Goal: Task Accomplishment & Management: Use online tool/utility

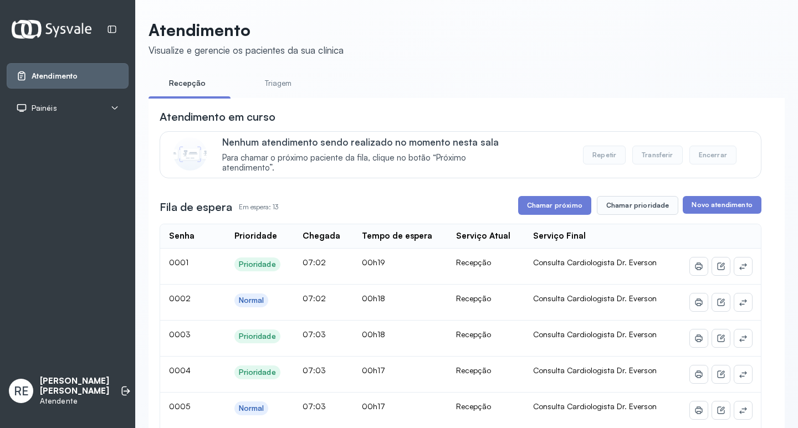
click at [114, 105] on icon at bounding box center [114, 108] width 9 height 9
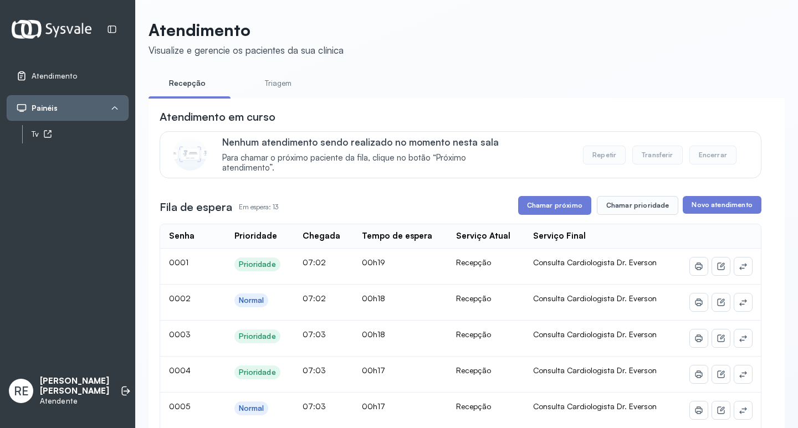
click at [84, 141] on link "Tv" at bounding box center [80, 134] width 97 height 14
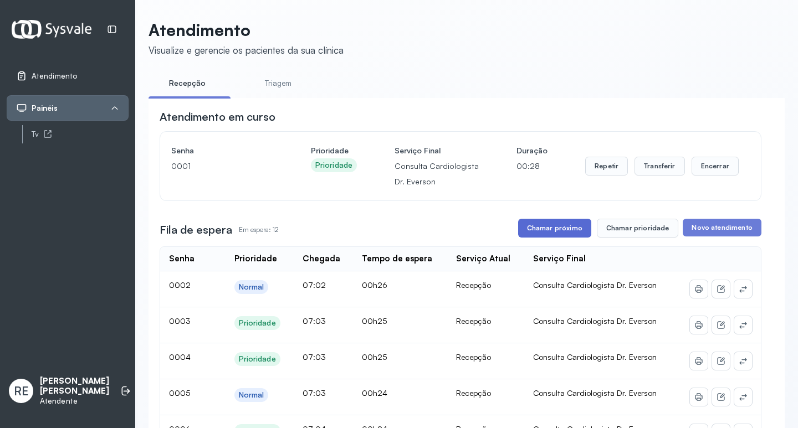
drag, startPoint x: 515, startPoint y: 228, endPoint x: 522, endPoint y: 229, distance: 7.8
click at [515, 228] on div "Fila de espera Em espera: 12 Chamar próximo Chamar prioridade Novo atendimento" at bounding box center [461, 228] width 602 height 19
click at [541, 235] on button "Chamar próximo" at bounding box center [554, 228] width 73 height 19
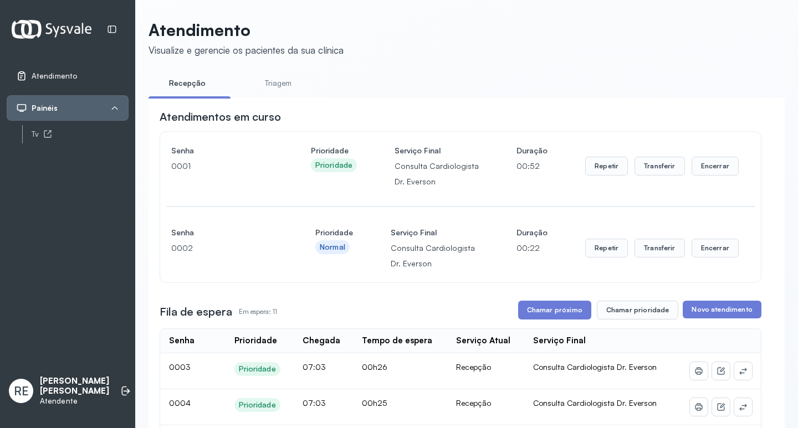
drag, startPoint x: 656, startPoint y: 261, endPoint x: 651, endPoint y: 254, distance: 8.8
click at [654, 260] on div "Repetir Transferir Encerrar" at bounding box center [661, 248] width 153 height 47
click at [651, 253] on button "Transferir" at bounding box center [659, 248] width 50 height 19
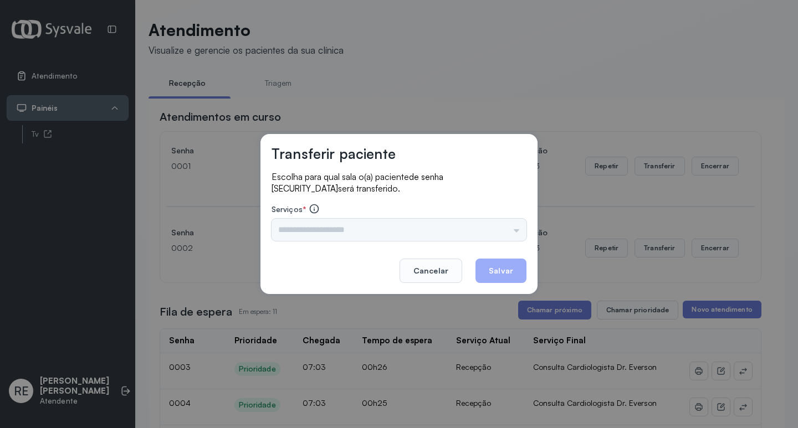
click at [321, 237] on input "text" at bounding box center [398, 230] width 255 height 22
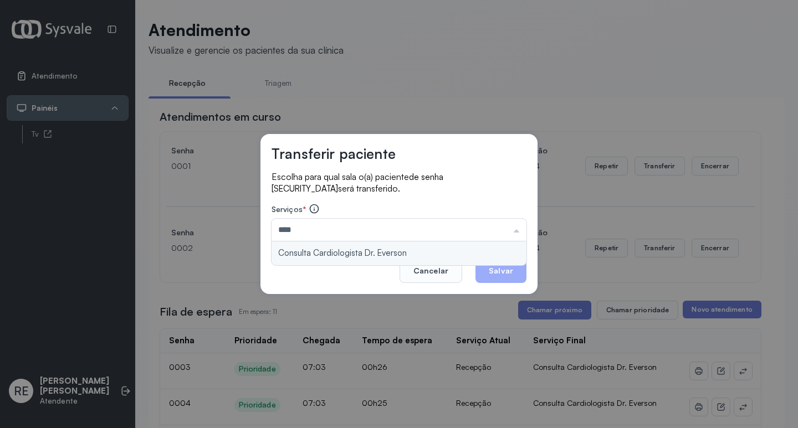
type input "**********"
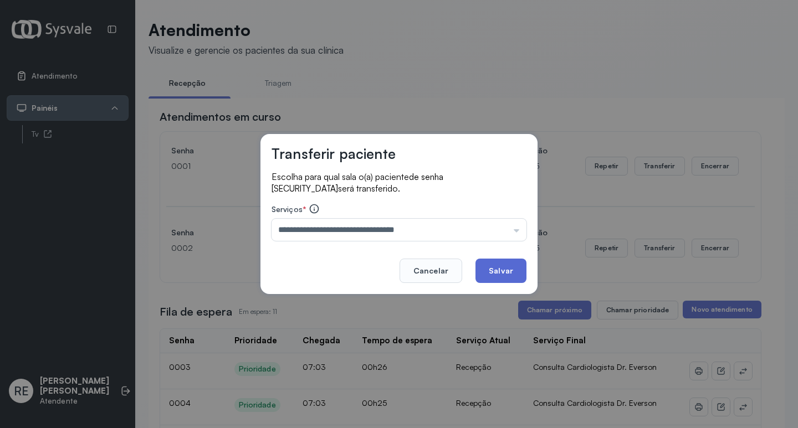
click at [504, 264] on button "Salvar" at bounding box center [500, 271] width 51 height 24
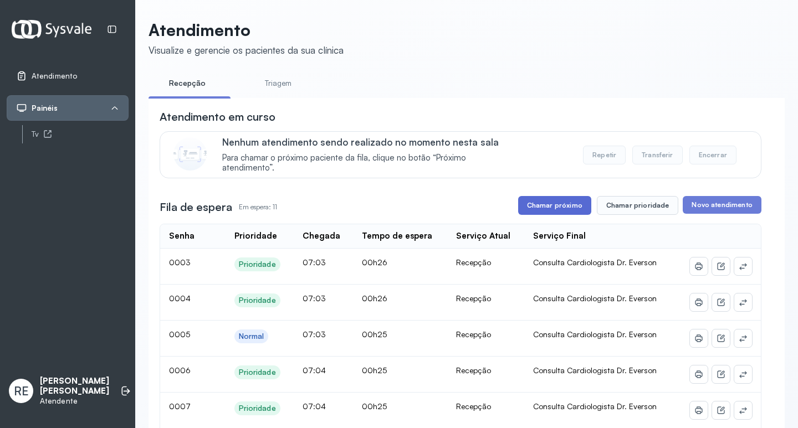
click at [533, 210] on button "Chamar próximo" at bounding box center [554, 205] width 73 height 19
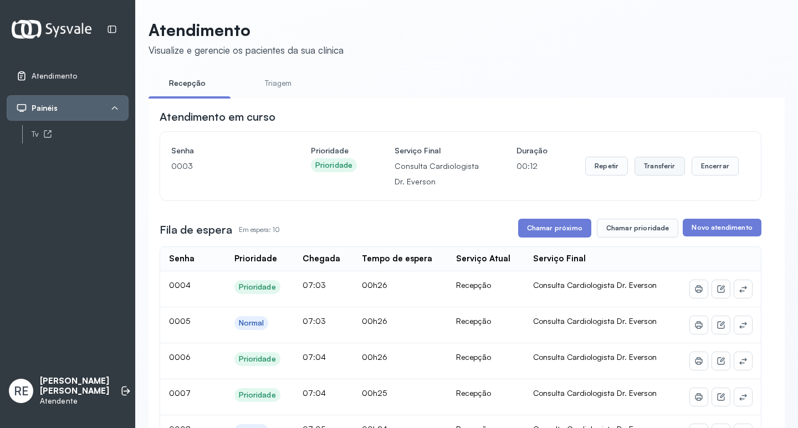
click at [660, 167] on button "Transferir" at bounding box center [659, 166] width 50 height 19
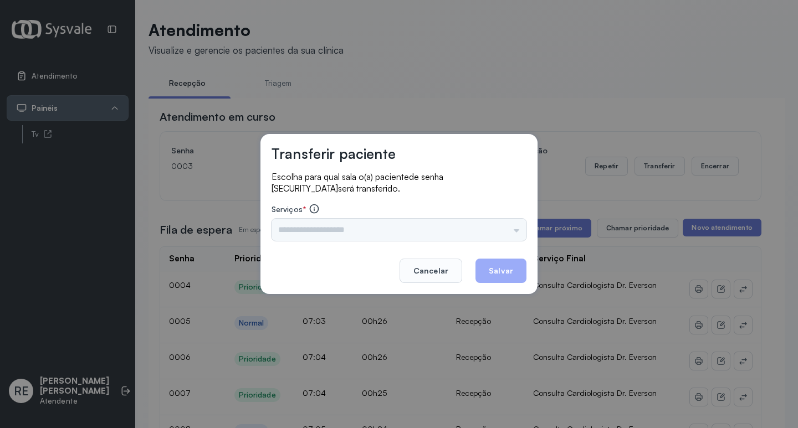
drag, startPoint x: 348, startPoint y: 216, endPoint x: 351, endPoint y: 232, distance: 15.8
click at [351, 232] on div "Serviços * Triagem Ortopedista Dr. Mauricio Ortopedista Dr. Ramon Ginecologista…" at bounding box center [398, 222] width 255 height 38
click at [351, 232] on input "text" at bounding box center [398, 230] width 255 height 22
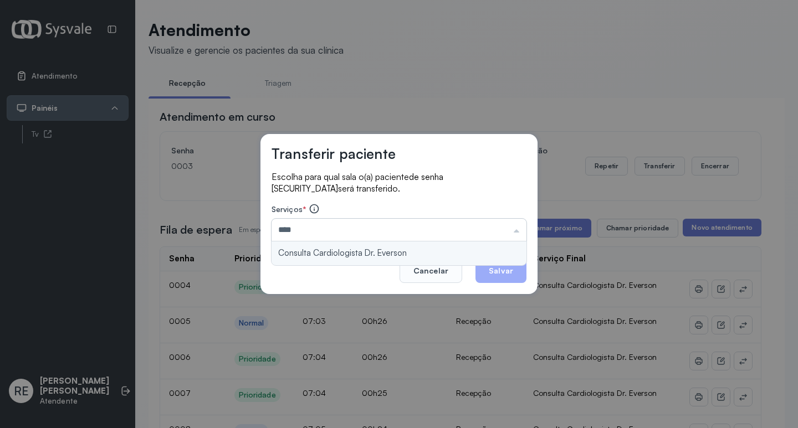
type input "**********"
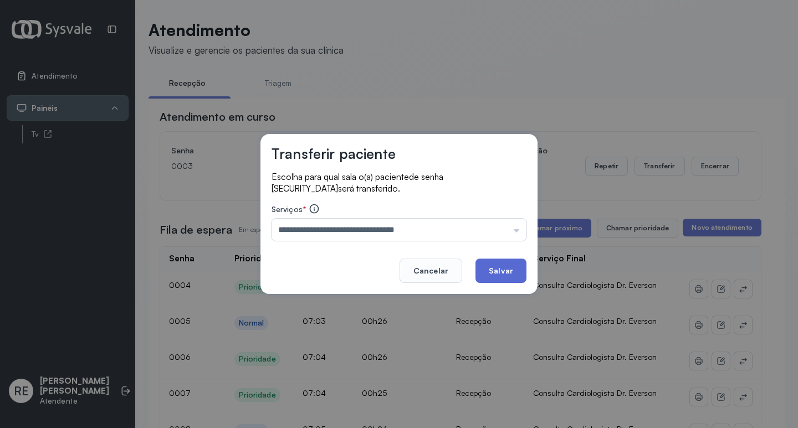
click at [491, 269] on button "Salvar" at bounding box center [500, 271] width 51 height 24
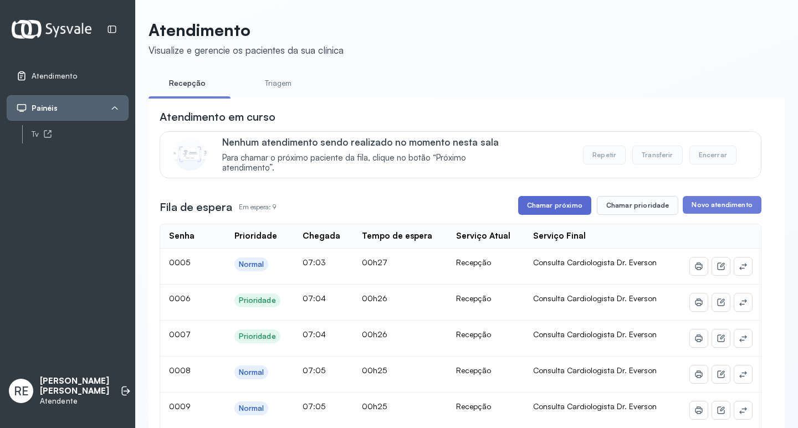
click at [540, 206] on button "Chamar próximo" at bounding box center [554, 205] width 73 height 19
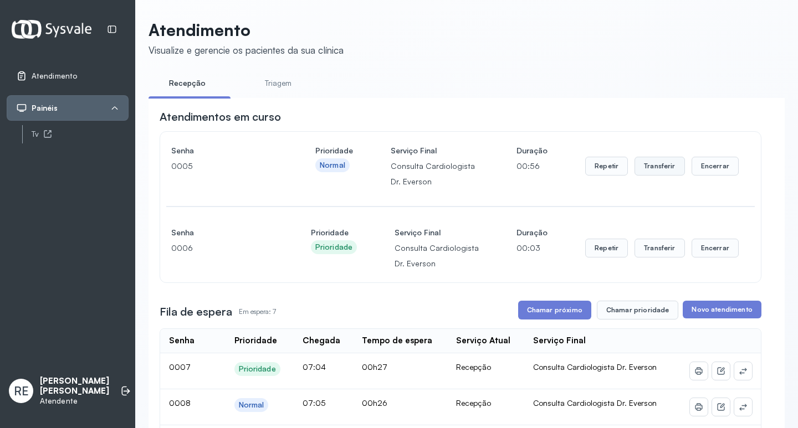
click at [644, 166] on button "Transferir" at bounding box center [659, 166] width 50 height 19
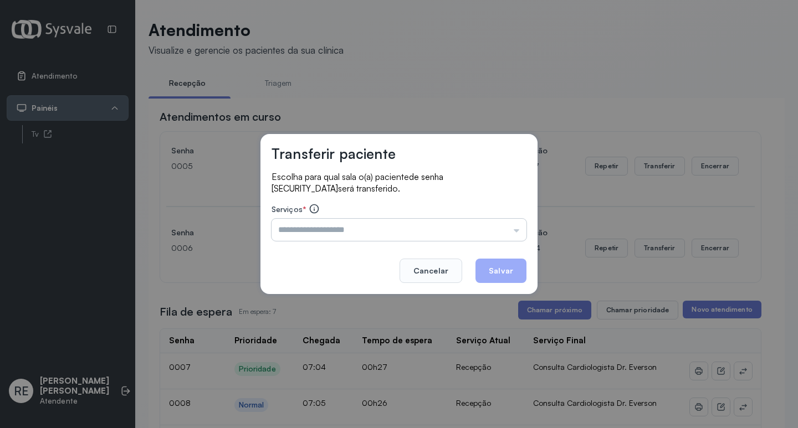
click at [295, 234] on input "text" at bounding box center [398, 230] width 255 height 22
type input "**********"
click at [510, 266] on button "Salvar" at bounding box center [500, 271] width 51 height 24
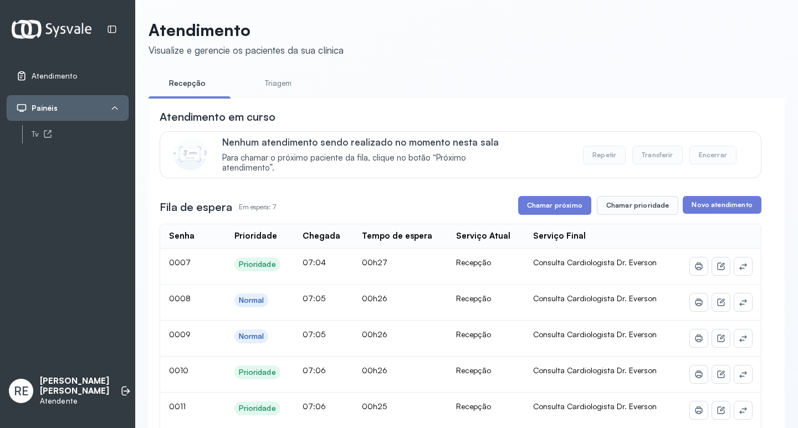
click at [574, 215] on button "Chamar próximo" at bounding box center [554, 205] width 73 height 19
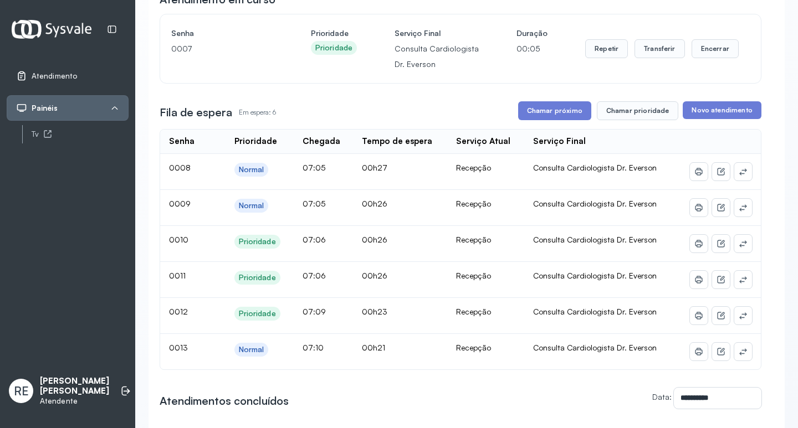
scroll to position [111, 0]
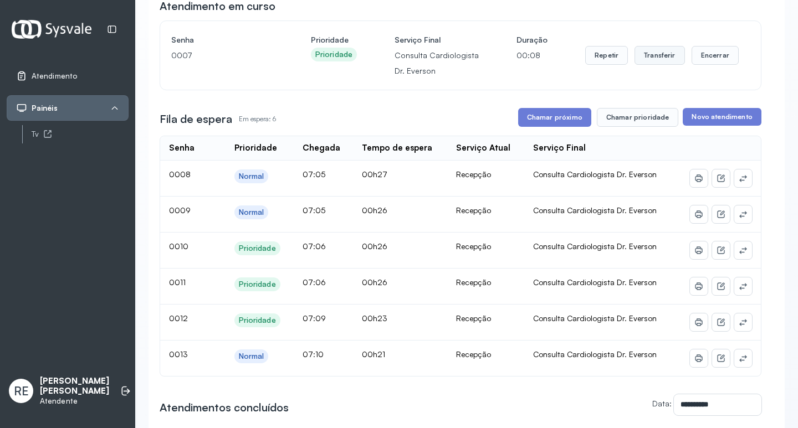
click at [648, 55] on button "Transferir" at bounding box center [659, 55] width 50 height 19
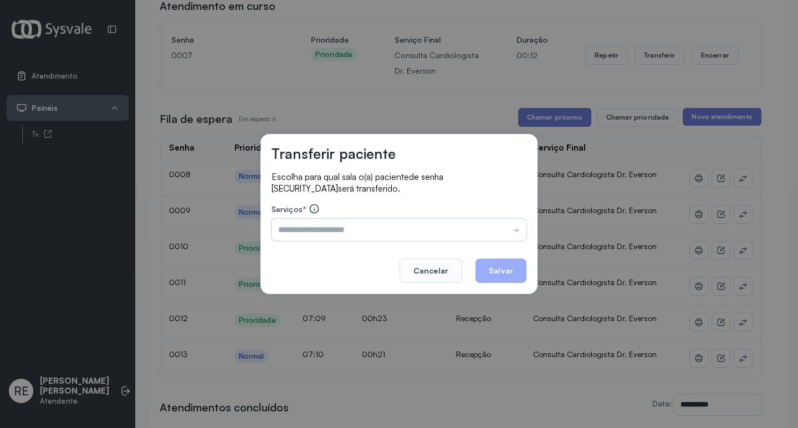
click at [325, 230] on input "text" at bounding box center [398, 230] width 255 height 22
type input "**********"
click at [492, 274] on button "Salvar" at bounding box center [500, 271] width 51 height 24
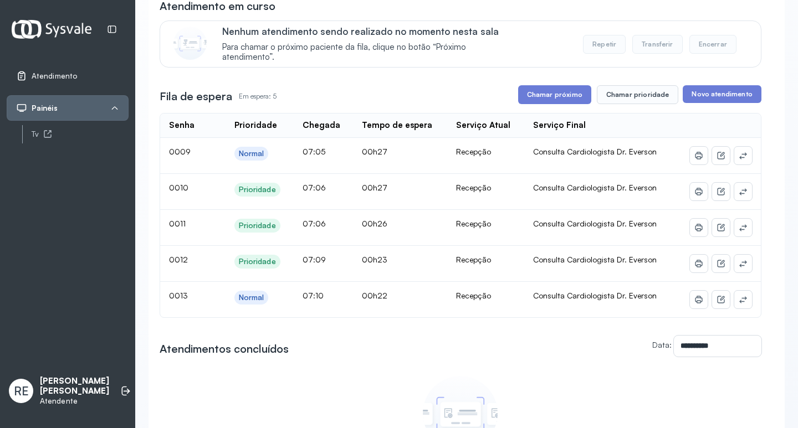
scroll to position [0, 0]
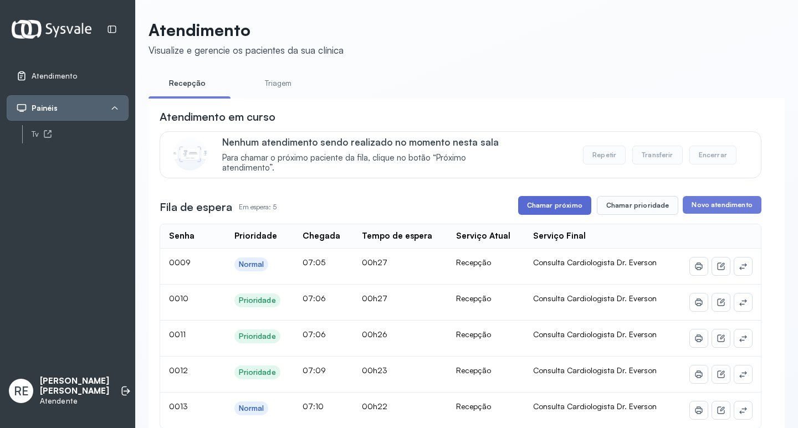
click at [543, 209] on button "Chamar próximo" at bounding box center [554, 205] width 73 height 19
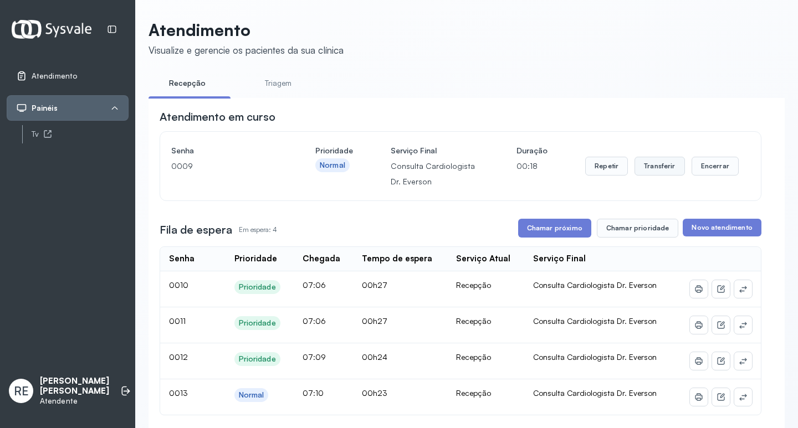
click at [651, 164] on button "Transferir" at bounding box center [659, 166] width 50 height 19
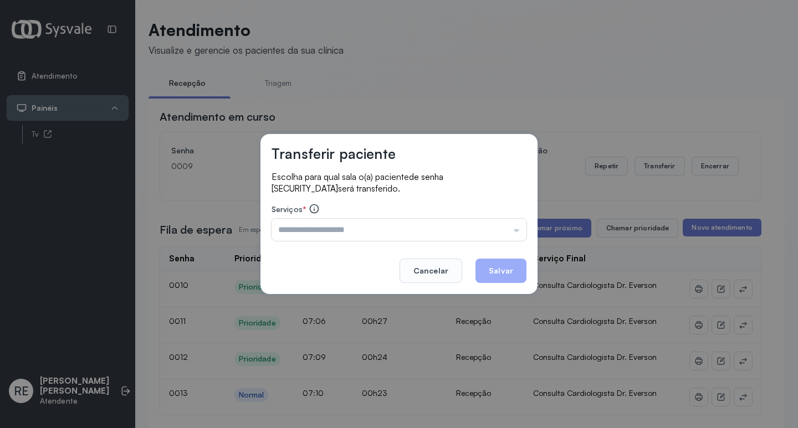
click at [389, 226] on div "Triagem Ortopedista Dr. Mauricio Ortopedista Dr. Ramon Ginecologista Dr. Amilto…" at bounding box center [398, 230] width 255 height 22
click at [389, 226] on input "text" at bounding box center [398, 230] width 255 height 22
type input "**********"
click at [497, 271] on button "Salvar" at bounding box center [500, 271] width 51 height 24
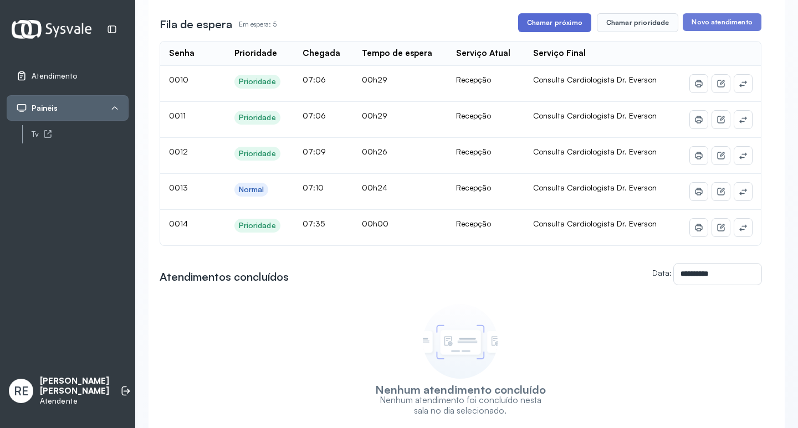
scroll to position [166, 0]
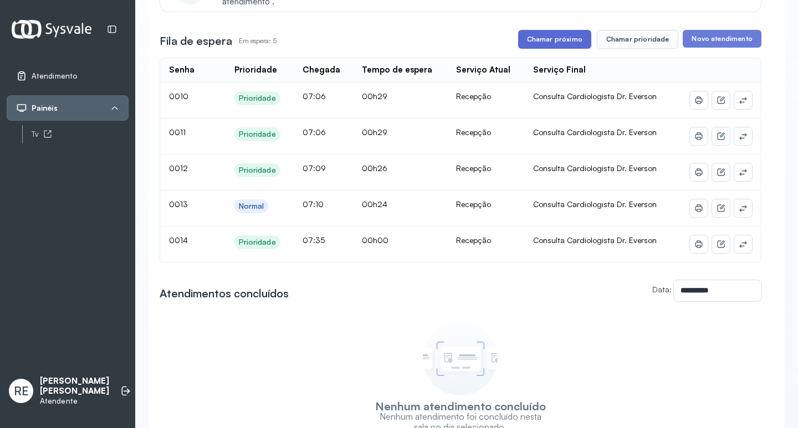
click at [547, 48] on button "Chamar próximo" at bounding box center [554, 39] width 73 height 19
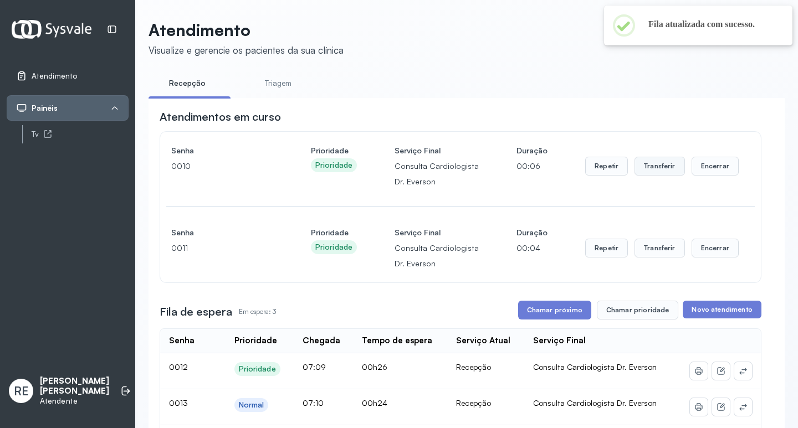
click at [639, 163] on button "Transferir" at bounding box center [659, 166] width 50 height 19
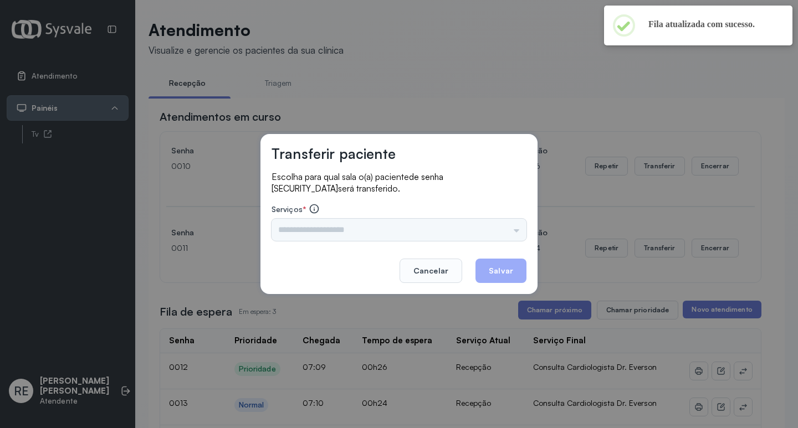
click at [376, 237] on div "Triagem Ortopedista Dr. Mauricio Ortopedista Dr. Ramon Ginecologista Dr. Amilto…" at bounding box center [398, 230] width 255 height 22
click at [376, 237] on input "text" at bounding box center [398, 230] width 255 height 22
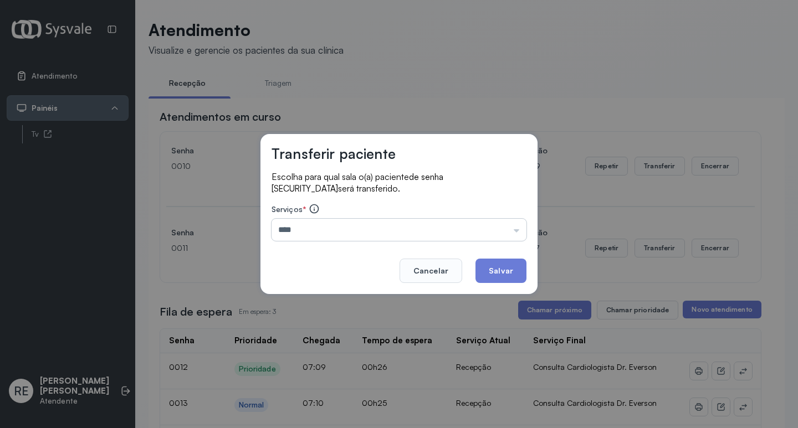
type input "**********"
click at [505, 268] on button "Salvar" at bounding box center [500, 271] width 51 height 24
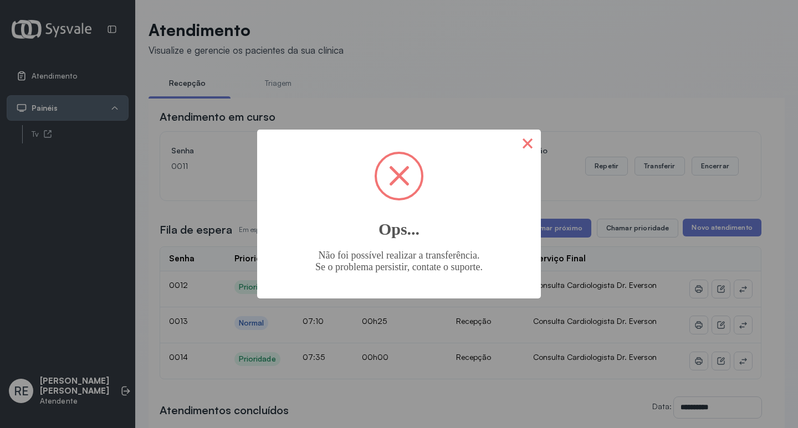
click at [530, 142] on button "×" at bounding box center [527, 143] width 27 height 27
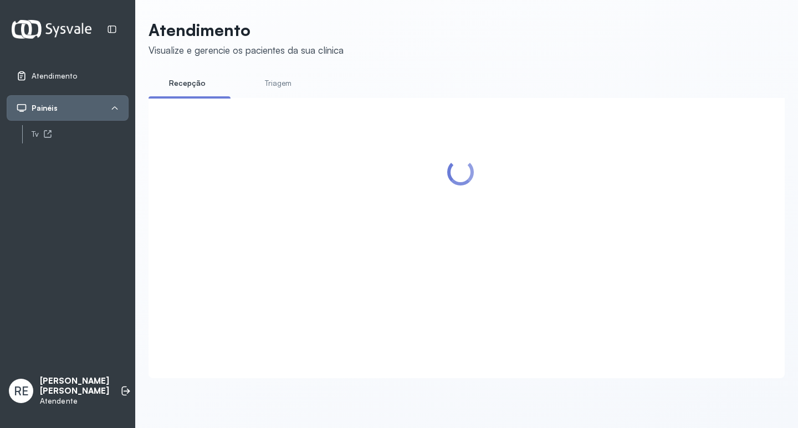
click at [662, 176] on div at bounding box center [461, 224] width 602 height 231
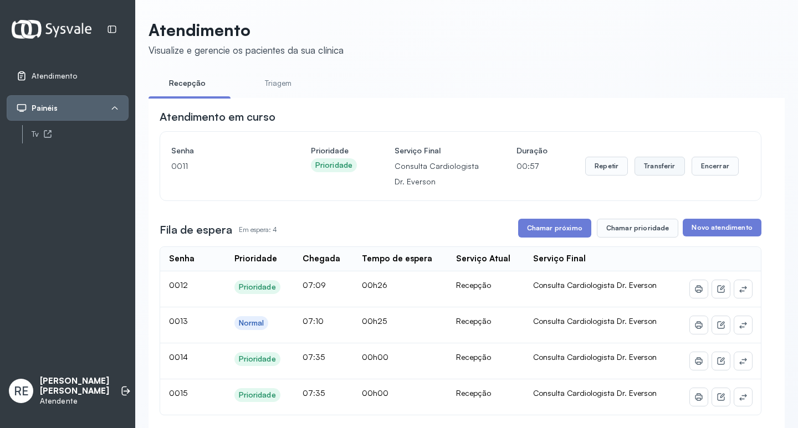
click at [643, 172] on button "Transferir" at bounding box center [659, 166] width 50 height 19
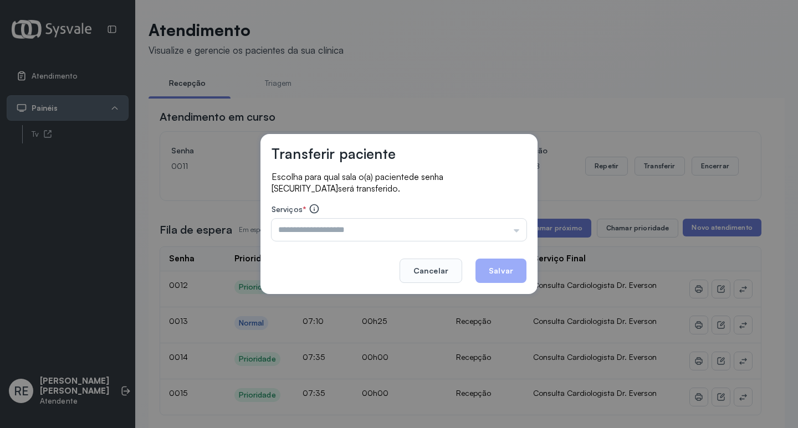
click at [376, 244] on footer "Cancelar Salvar" at bounding box center [398, 263] width 255 height 40
click at [352, 235] on input "text" at bounding box center [398, 230] width 255 height 22
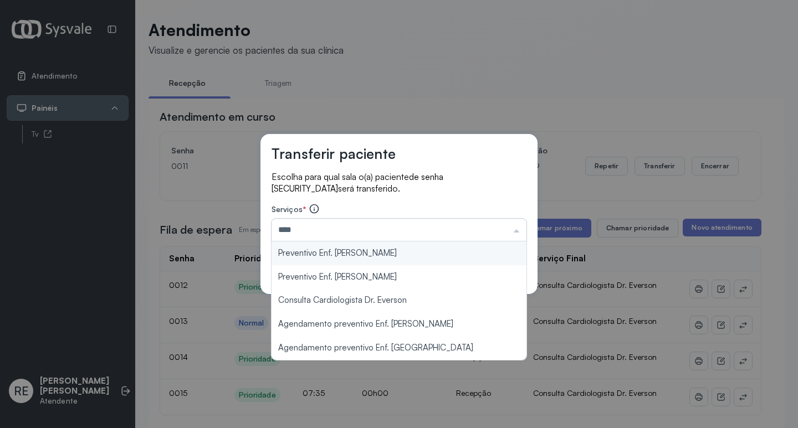
type input "**********"
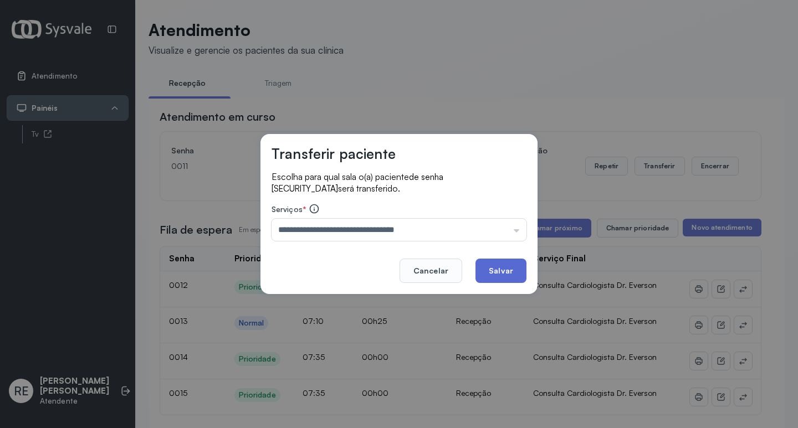
click at [495, 270] on button "Salvar" at bounding box center [500, 271] width 51 height 24
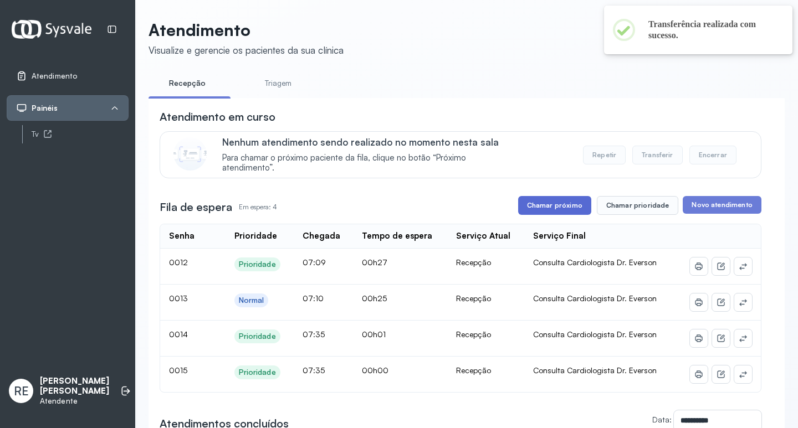
click at [564, 214] on button "Chamar próximo" at bounding box center [554, 205] width 73 height 19
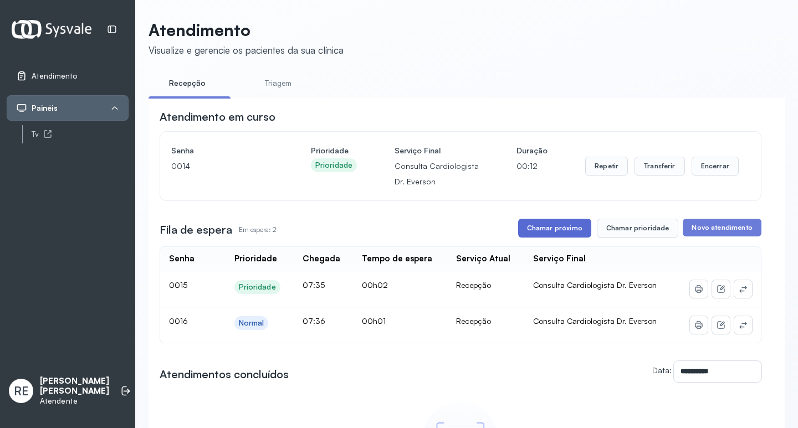
click at [548, 232] on button "Chamar próximo" at bounding box center [554, 228] width 73 height 19
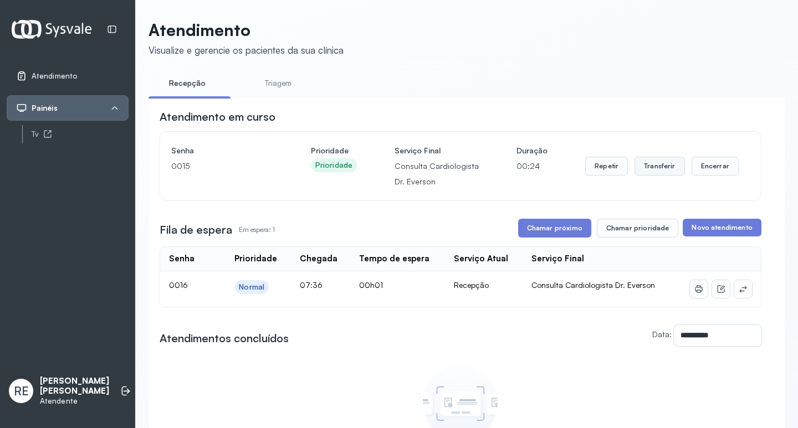
click at [651, 173] on button "Transferir" at bounding box center [659, 166] width 50 height 19
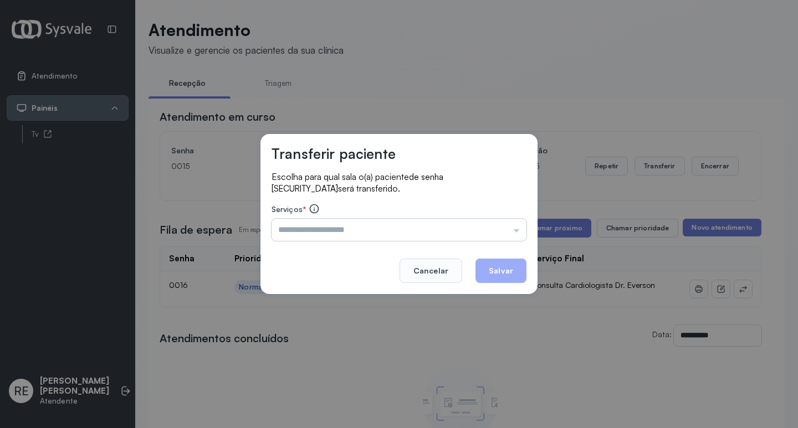
click at [312, 229] on input "text" at bounding box center [398, 230] width 255 height 22
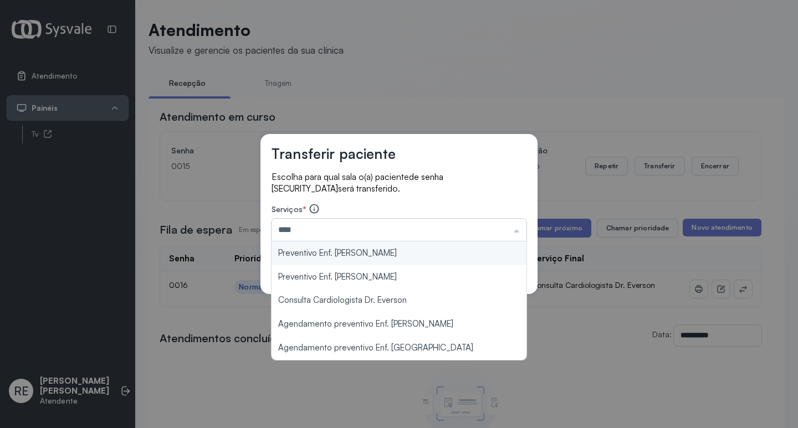
type input "**********"
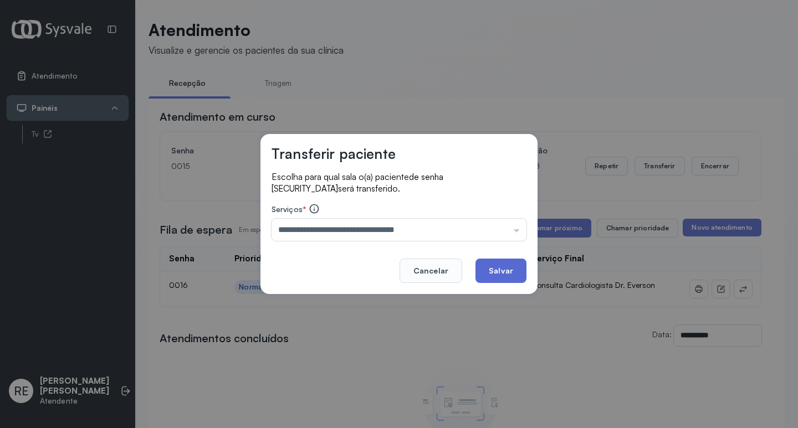
click at [494, 268] on button "Salvar" at bounding box center [500, 271] width 51 height 24
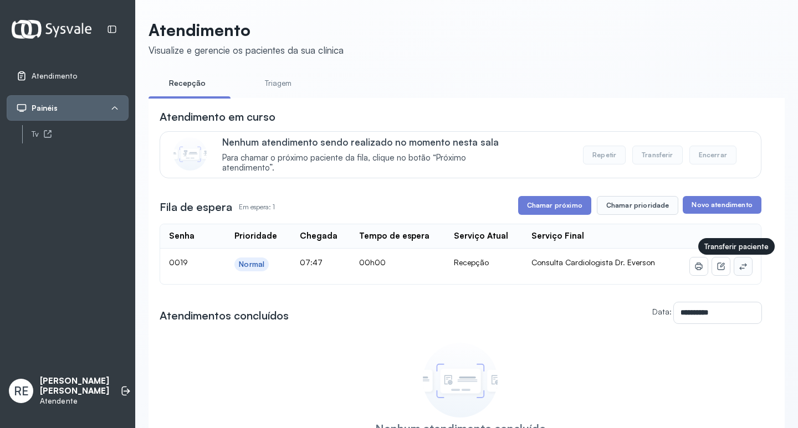
click at [738, 267] on icon at bounding box center [742, 266] width 9 height 9
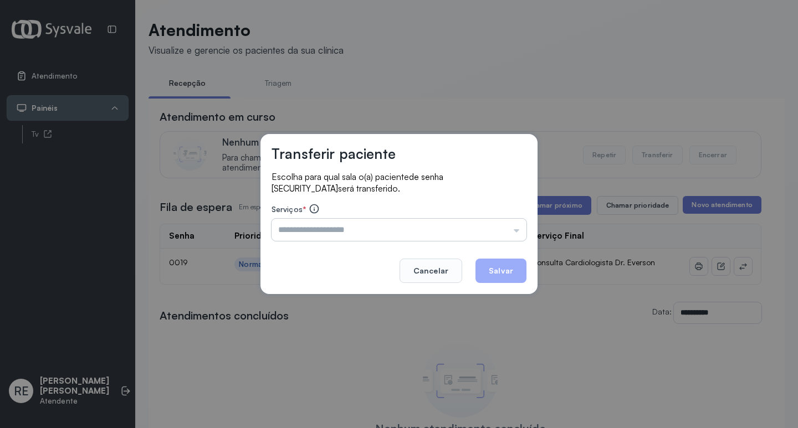
click at [373, 237] on input "text" at bounding box center [398, 230] width 255 height 22
type input "**********"
click at [501, 272] on button "Salvar" at bounding box center [500, 271] width 51 height 24
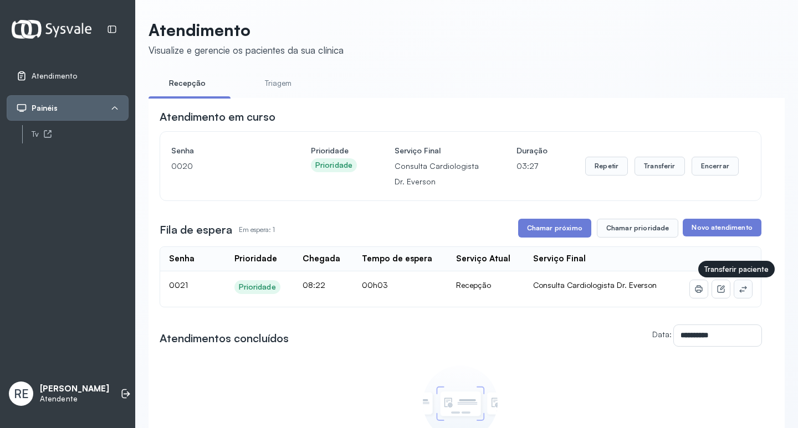
click at [739, 293] on icon at bounding box center [742, 289] width 7 height 7
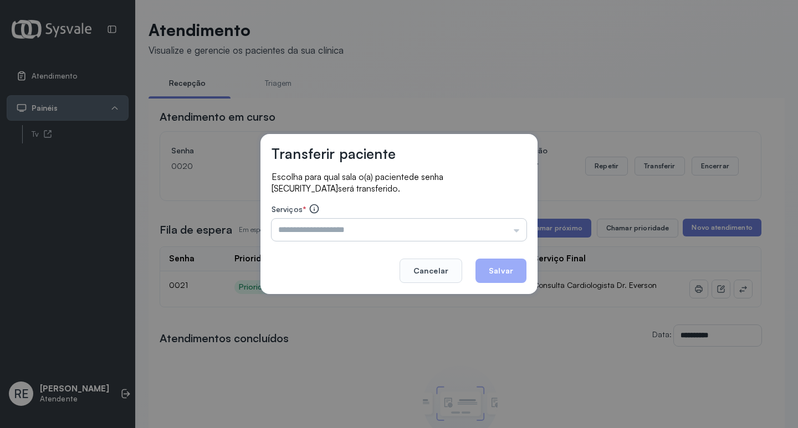
click at [404, 235] on input "text" at bounding box center [398, 230] width 255 height 22
type input "**********"
click at [490, 277] on button "Salvar" at bounding box center [500, 271] width 51 height 24
